Goal: Task Accomplishment & Management: Manage account settings

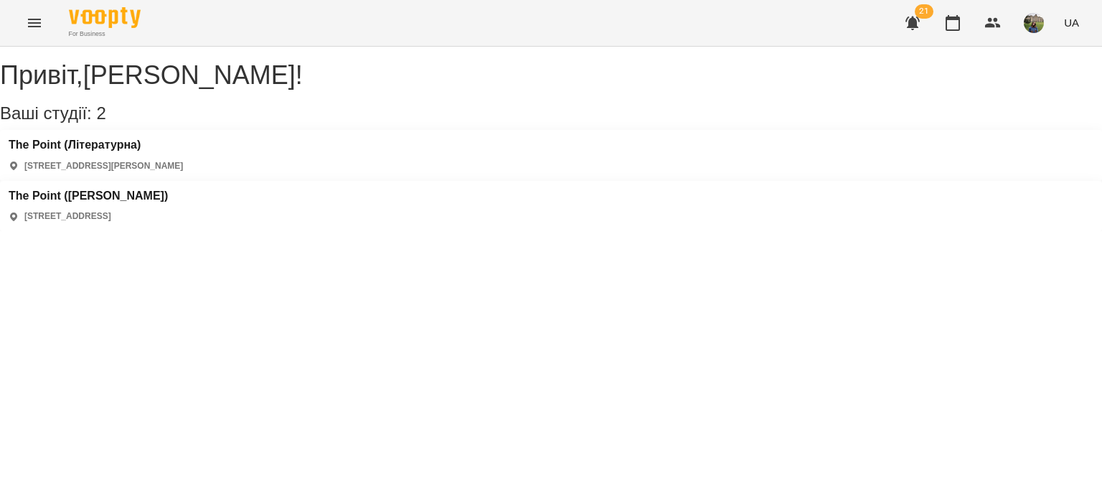
click at [168, 189] on div "The Point ([PERSON_NAME]) [STREET_ADDRESS]" at bounding box center [88, 206] width 159 height 34
click at [168, 189] on h3 "The Point ([PERSON_NAME])" at bounding box center [88, 195] width 159 height 13
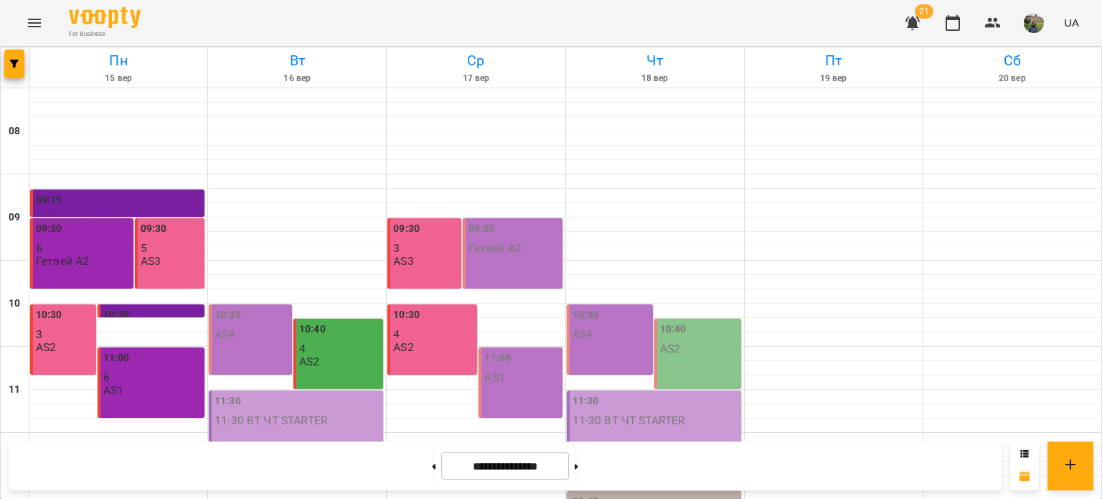
scroll to position [634, 0]
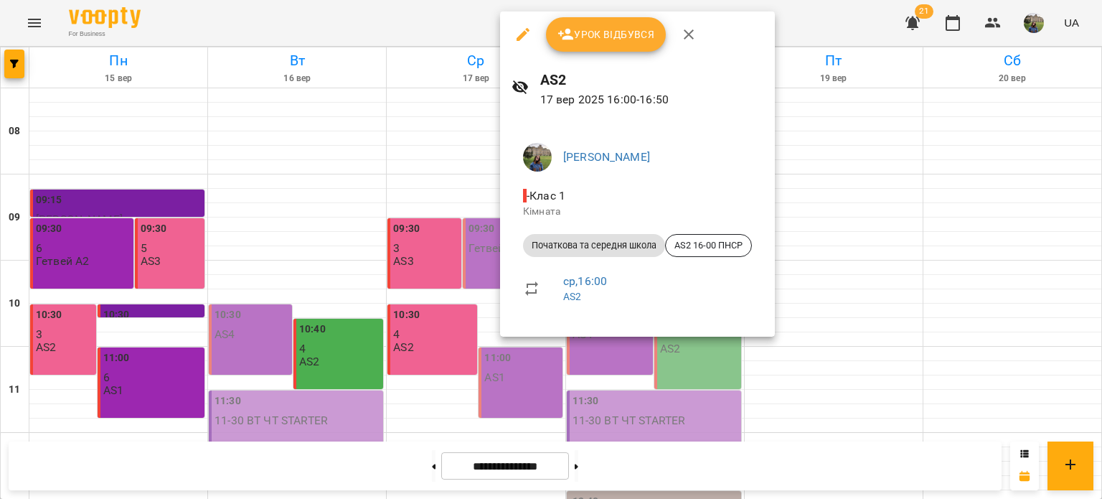
click at [589, 42] on span "Урок відбувся" at bounding box center [607, 34] width 98 height 17
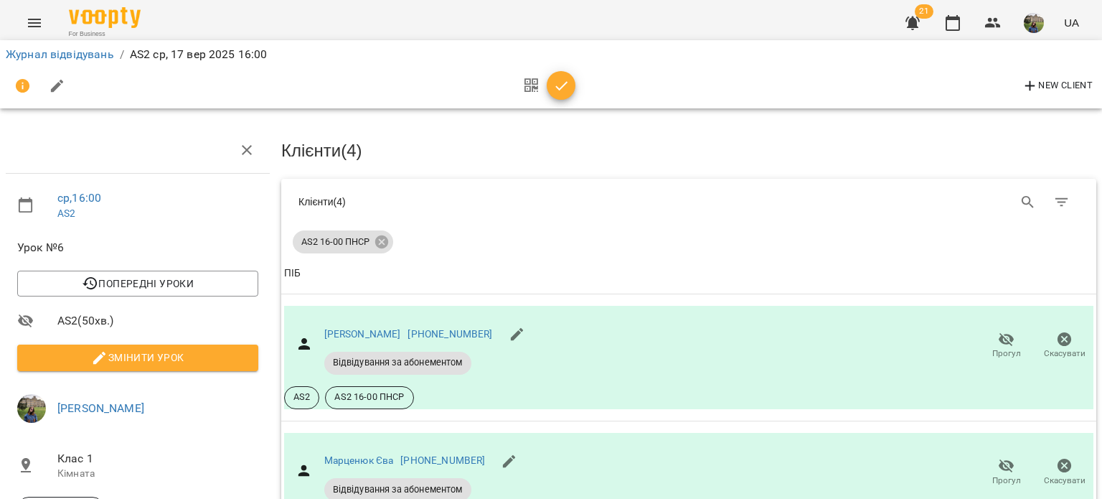
click at [555, 83] on icon "button" at bounding box center [561, 86] width 17 height 17
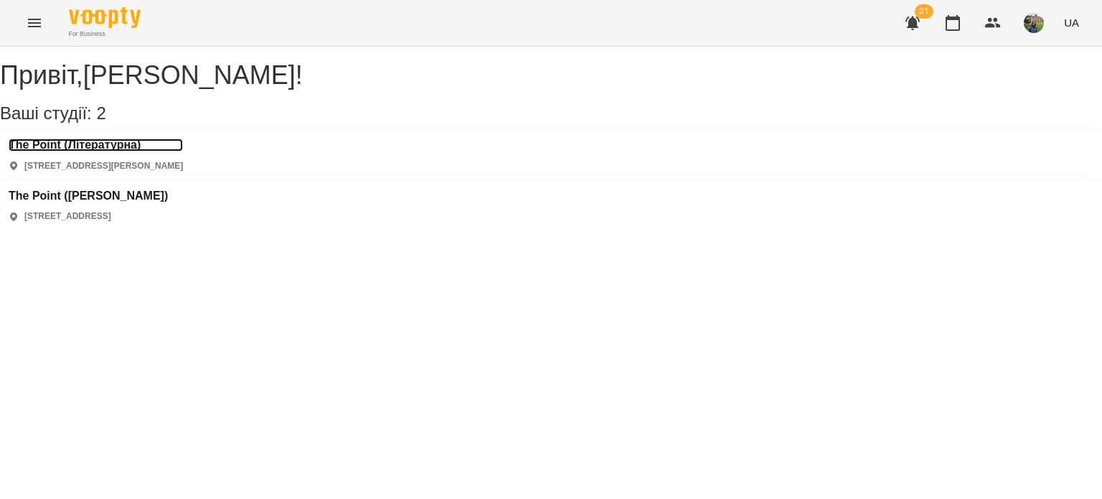
click at [121, 151] on h3 "The Point (Літературна)" at bounding box center [96, 145] width 174 height 13
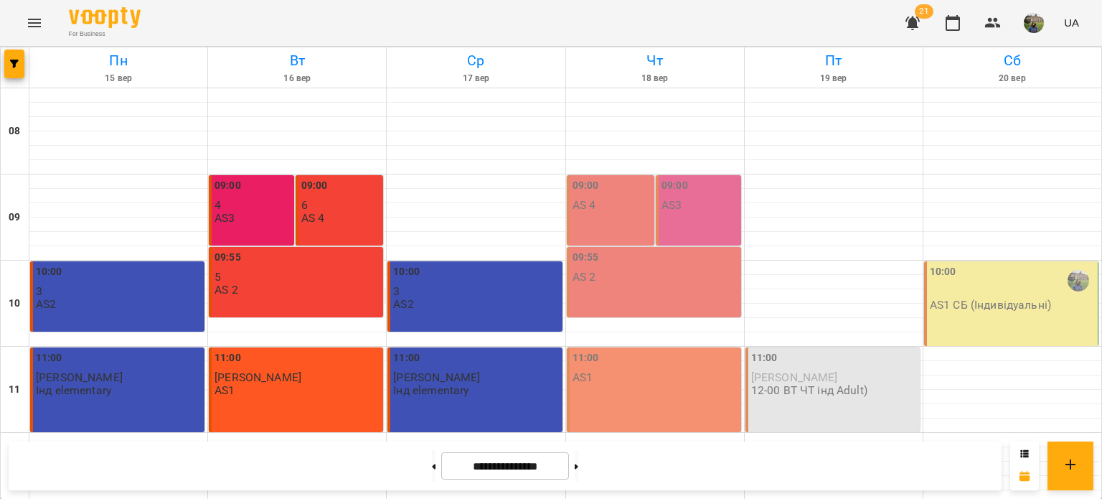
scroll to position [528, 0]
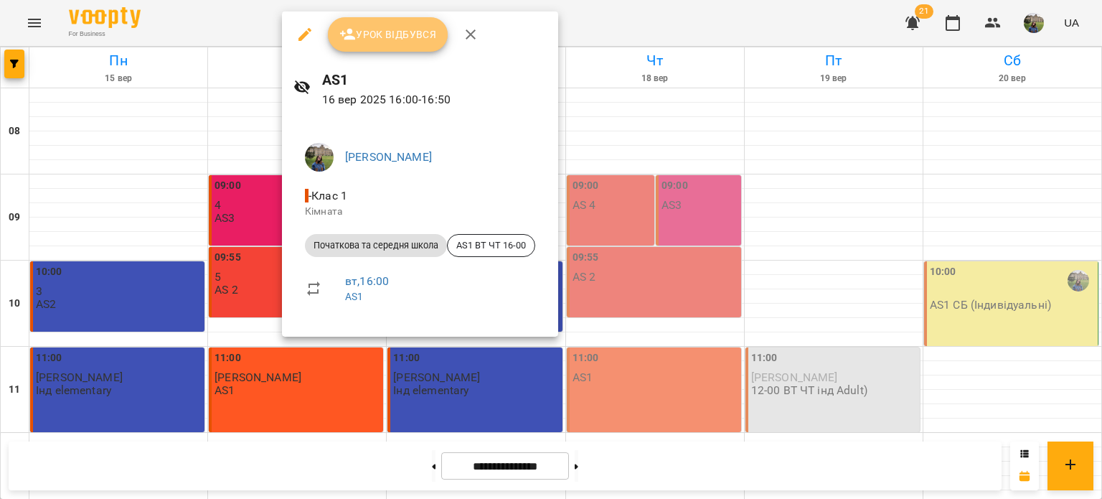
click at [383, 34] on span "Урок відбувся" at bounding box center [388, 34] width 98 height 17
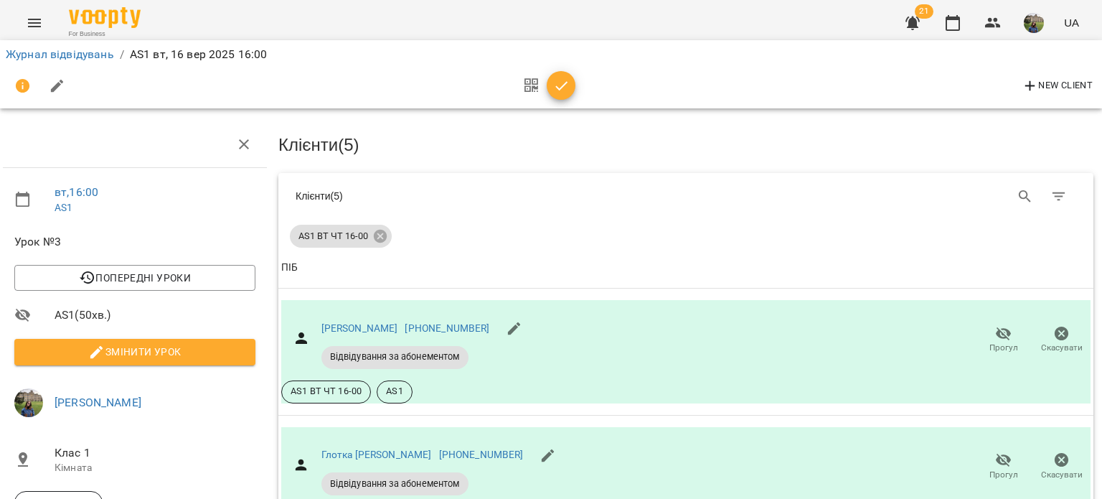
scroll to position [486, 3]
click at [575, 85] on div "New Client" at bounding box center [551, 86] width 1091 height 34
click at [571, 85] on span "button" at bounding box center [561, 86] width 29 height 17
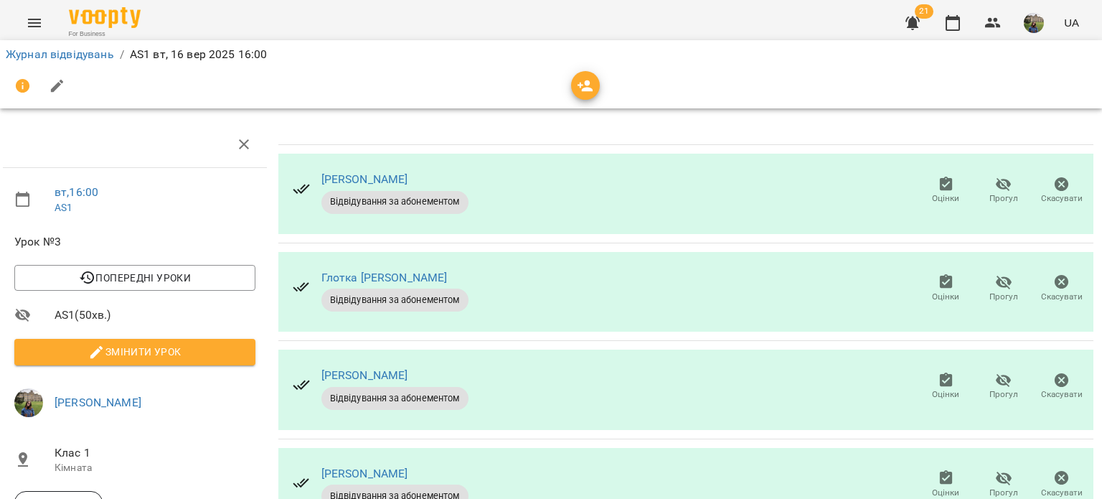
scroll to position [163, 3]
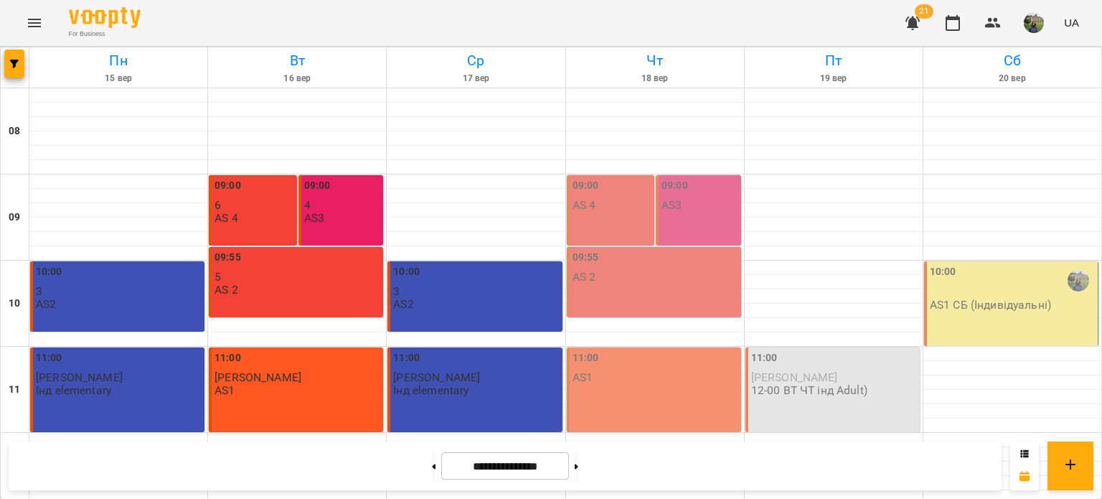
scroll to position [655, 0]
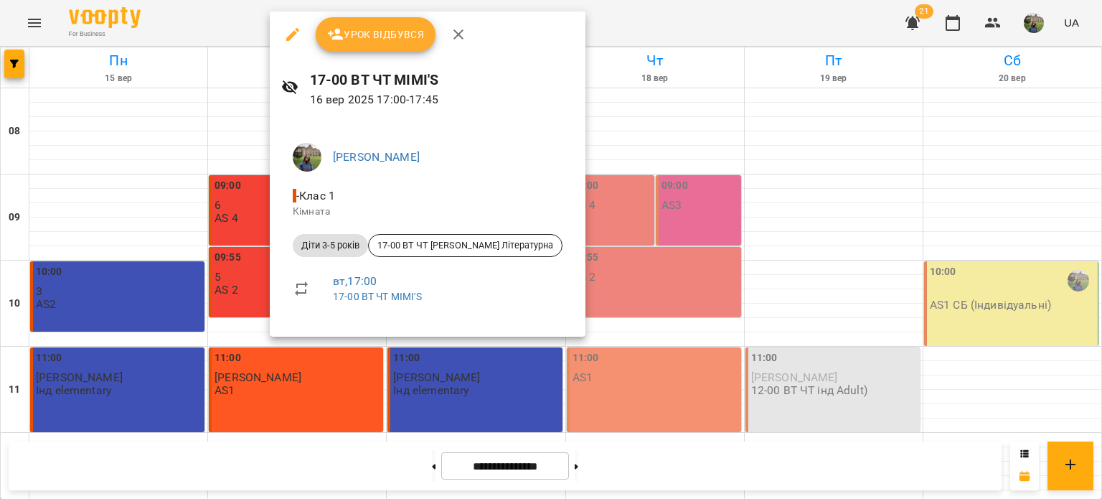
click at [378, 37] on span "Урок відбувся" at bounding box center [376, 34] width 98 height 17
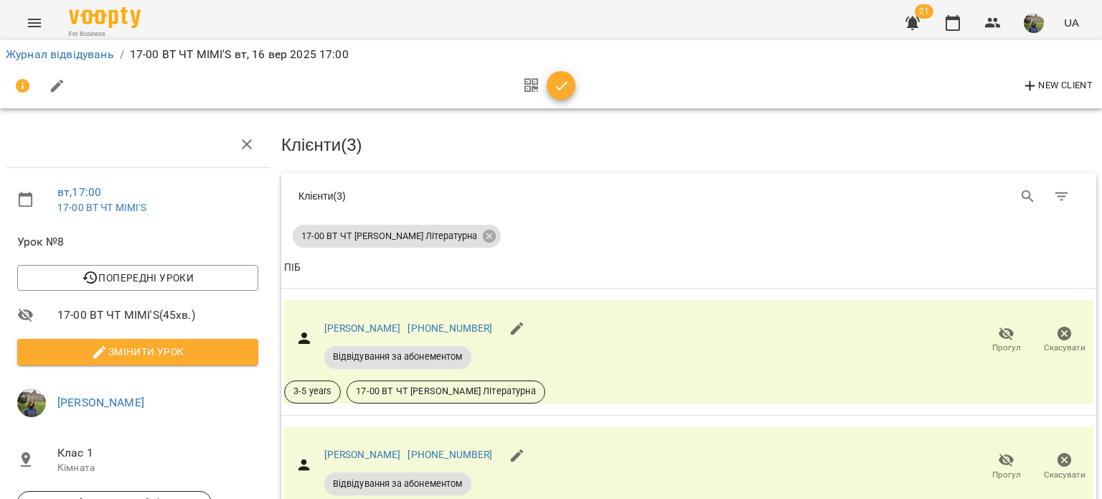
scroll to position [95, 0]
click at [993, 342] on span "Прогул" at bounding box center [1007, 348] width 29 height 12
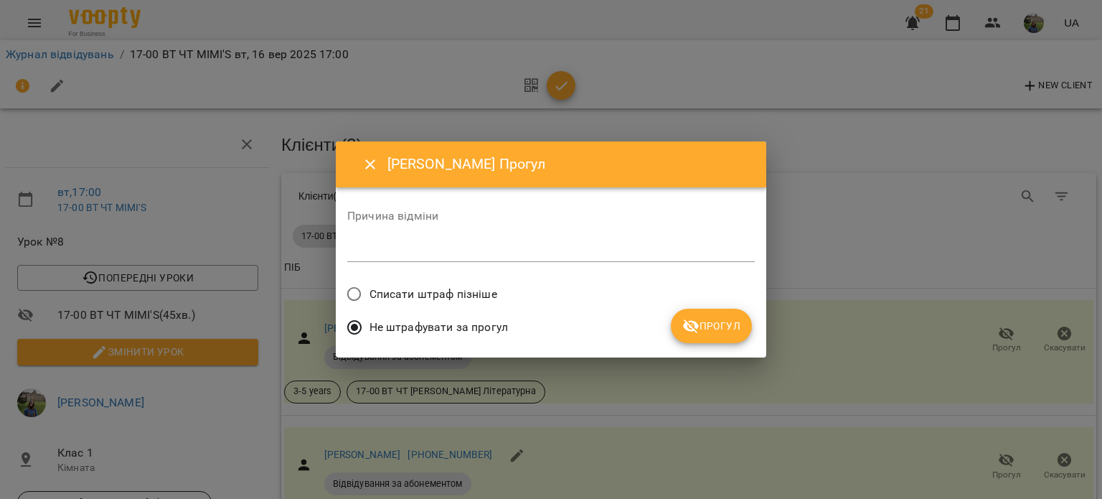
click at [714, 325] on span "Прогул" at bounding box center [712, 325] width 58 height 17
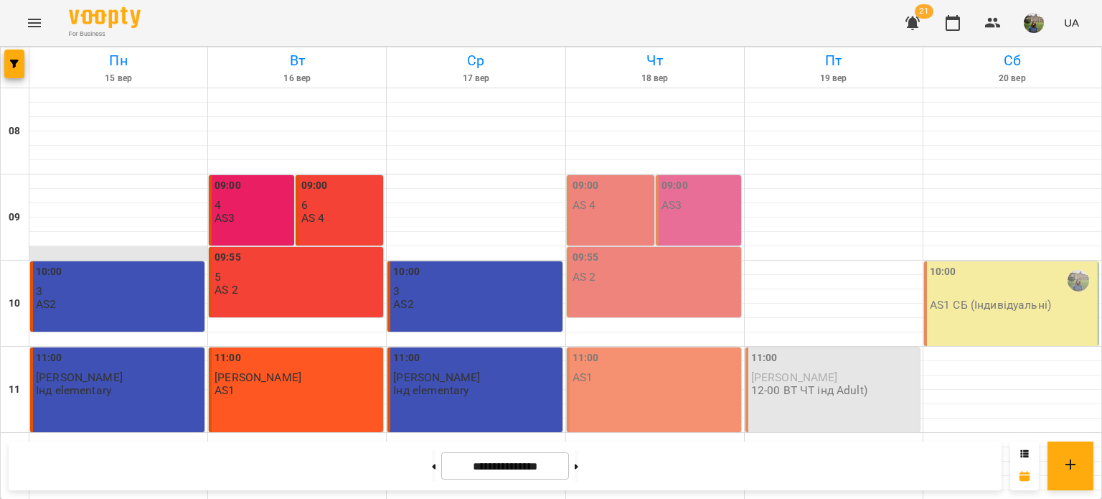
scroll to position [687, 0]
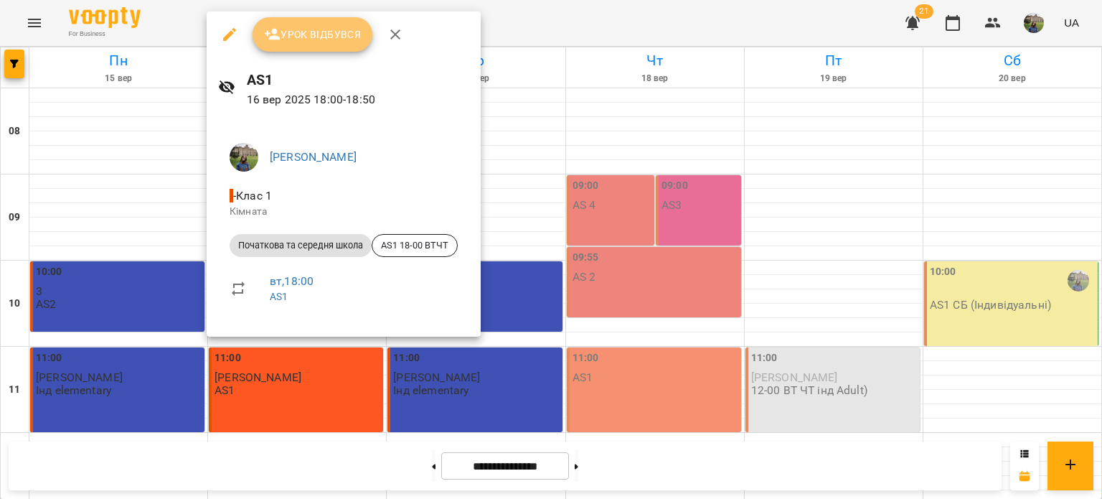
click at [301, 47] on button "Урок відбувся" at bounding box center [313, 34] width 121 height 34
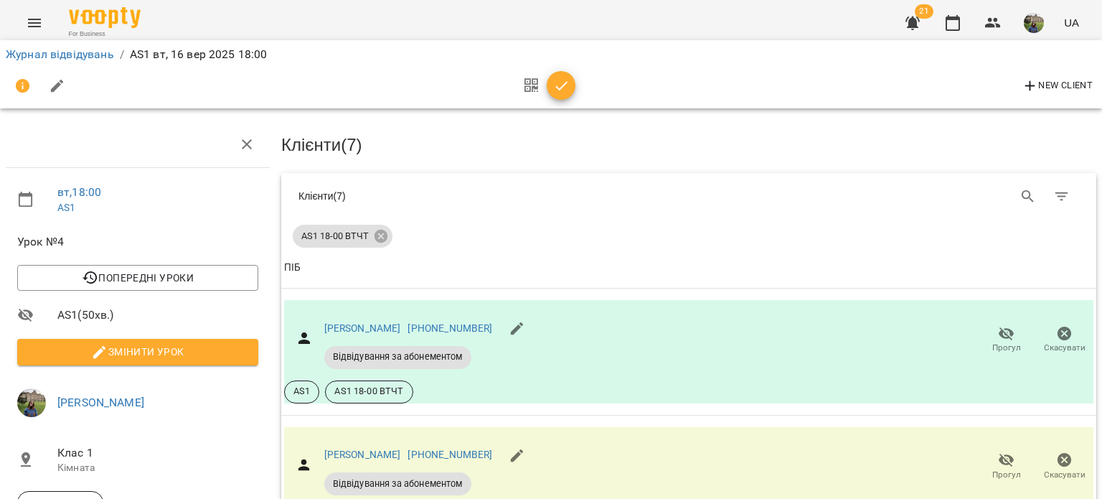
scroll to position [382, 0]
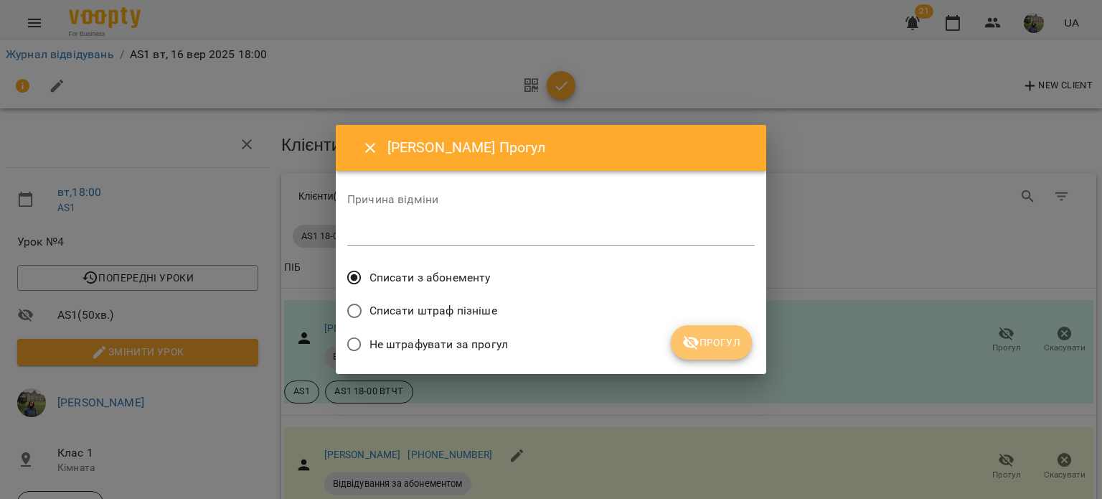
click at [719, 330] on button "Прогул" at bounding box center [711, 342] width 81 height 34
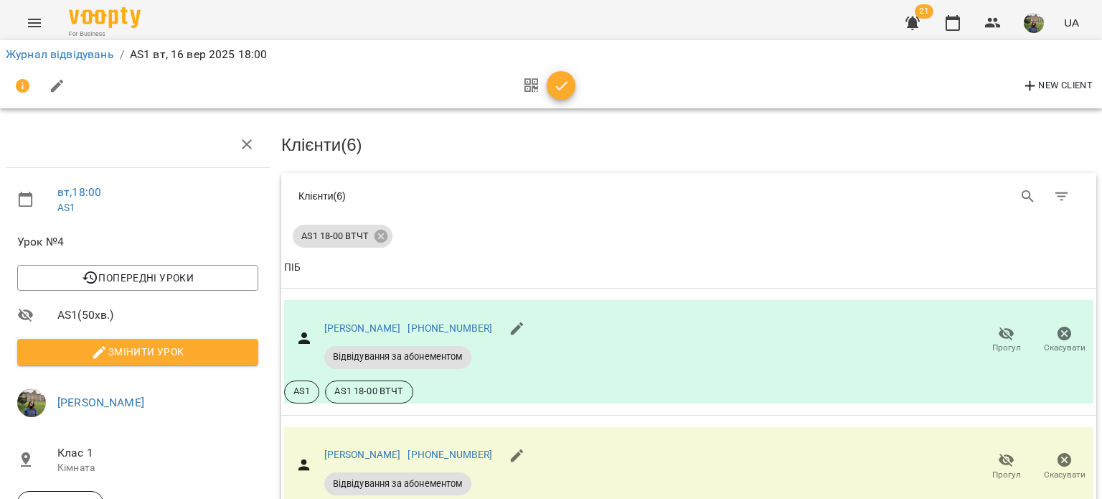
scroll to position [739, 0]
click at [571, 83] on span "button" at bounding box center [561, 86] width 29 height 17
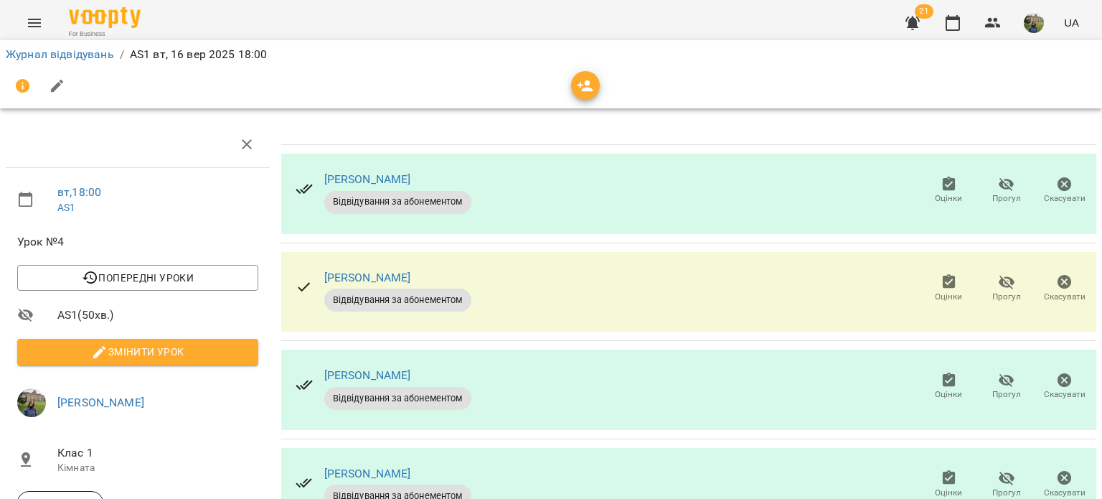
scroll to position [94, 0]
click at [1014, 372] on span "Прогул" at bounding box center [1007, 386] width 41 height 29
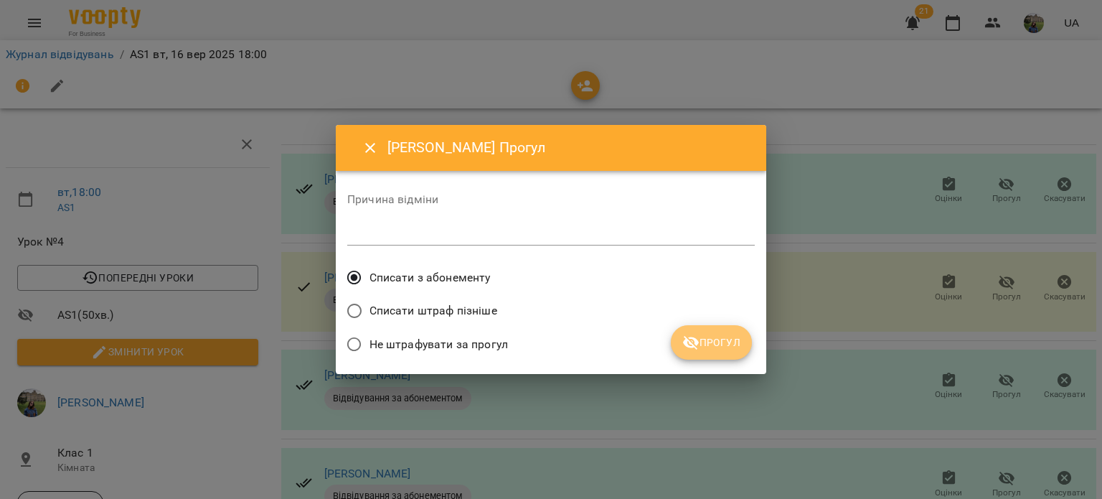
click at [685, 349] on icon "submit" at bounding box center [691, 342] width 17 height 17
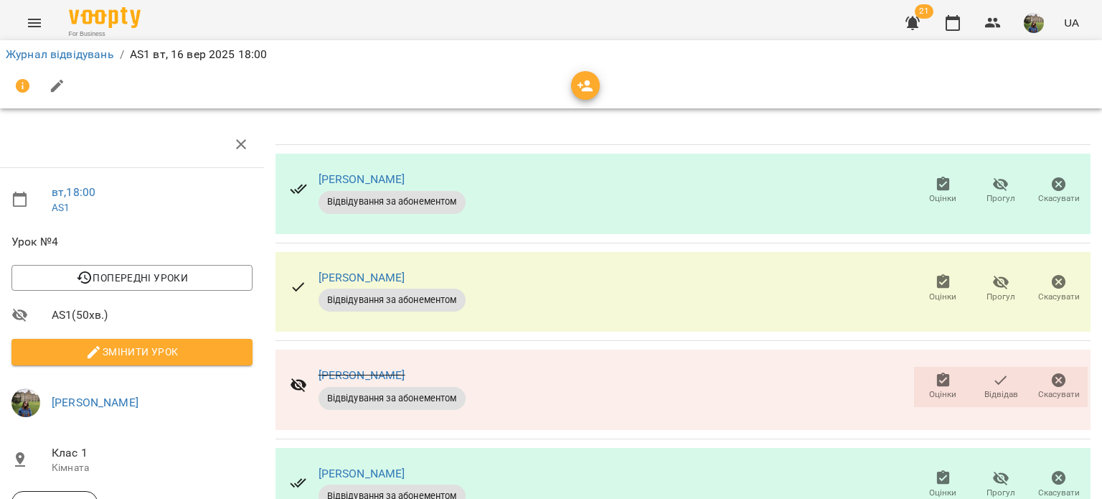
scroll to position [359, 6]
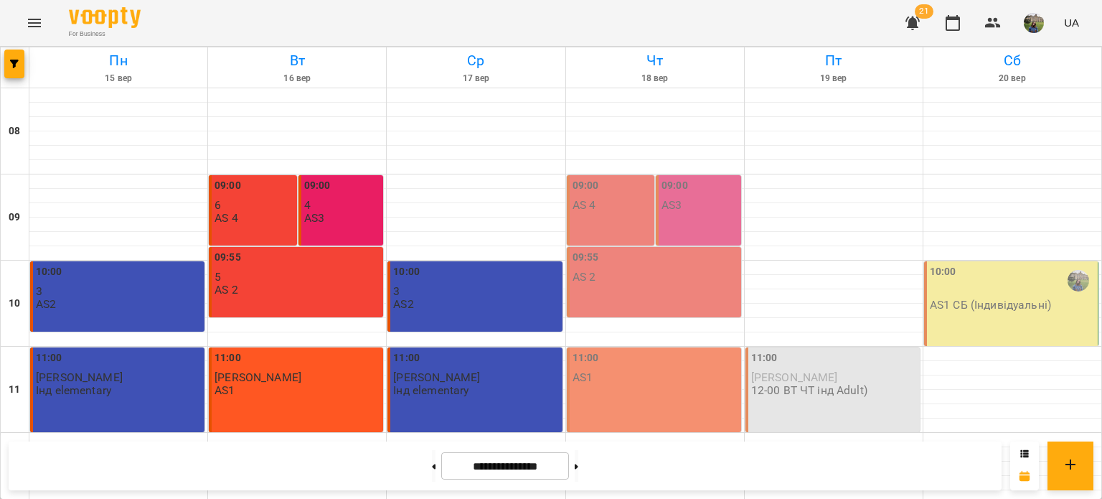
scroll to position [687, 0]
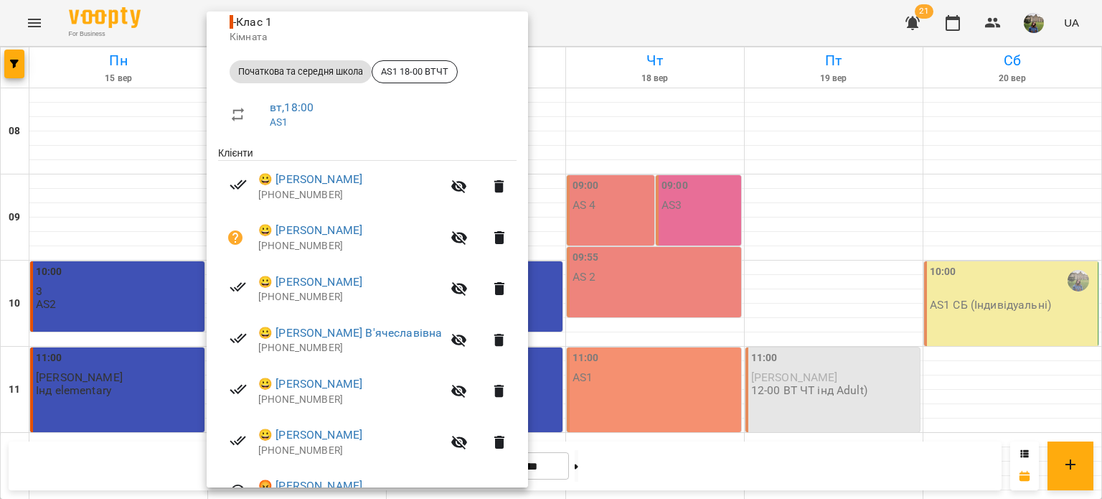
scroll to position [230, 0]
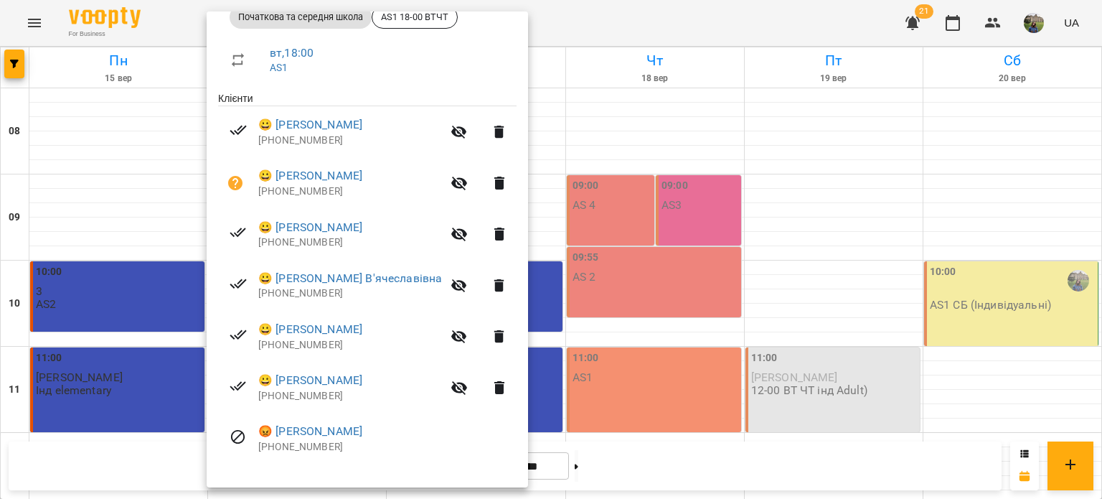
click at [122, 405] on div at bounding box center [551, 249] width 1102 height 499
